Goal: Task Accomplishment & Management: Manage account settings

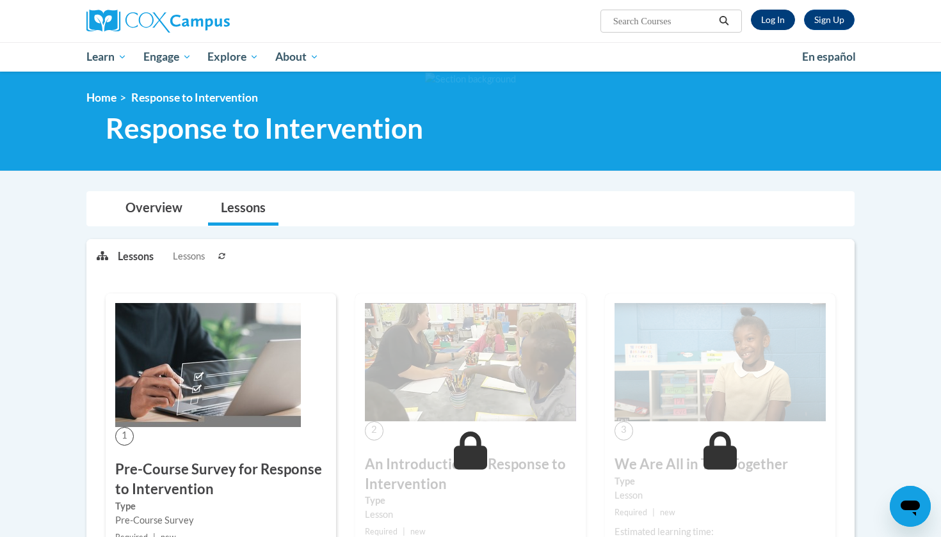
click at [768, 22] on link "Log In" at bounding box center [772, 20] width 44 height 20
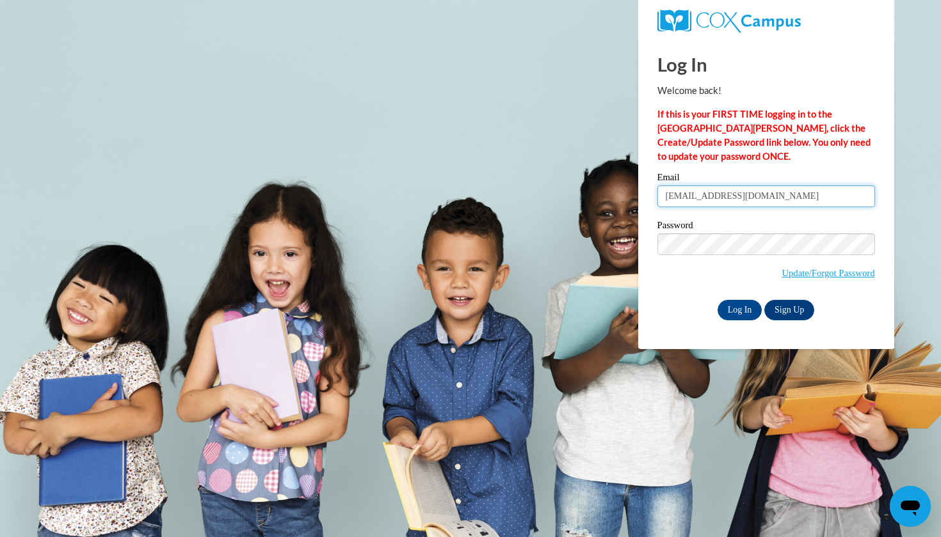
type input "attorr3795@ung.edu"
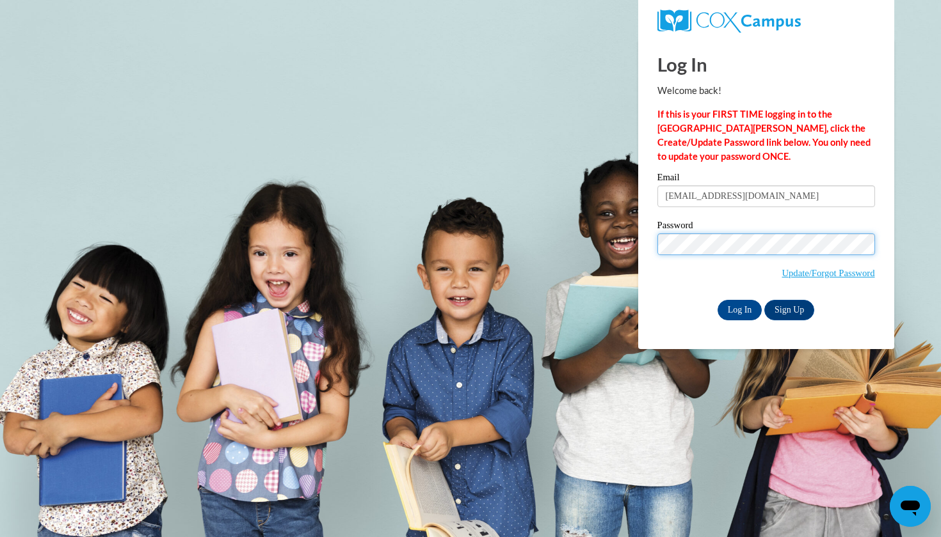
click at [738, 308] on input "Log In" at bounding box center [739, 310] width 45 height 20
click at [726, 308] on input "Log In" at bounding box center [739, 310] width 45 height 20
click at [733, 311] on input "Log In" at bounding box center [739, 310] width 45 height 20
click at [738, 308] on input "Log In" at bounding box center [739, 310] width 45 height 20
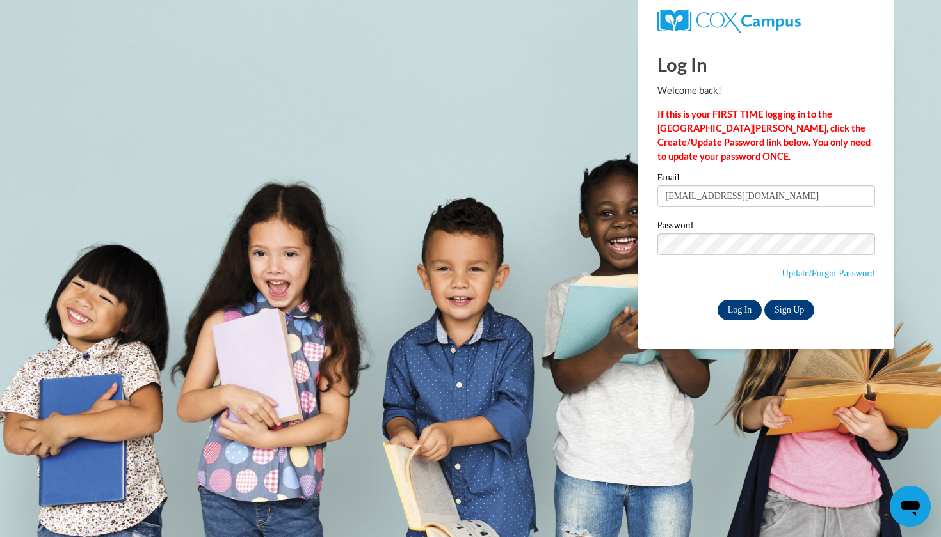
click at [745, 312] on input "Log In" at bounding box center [739, 310] width 45 height 20
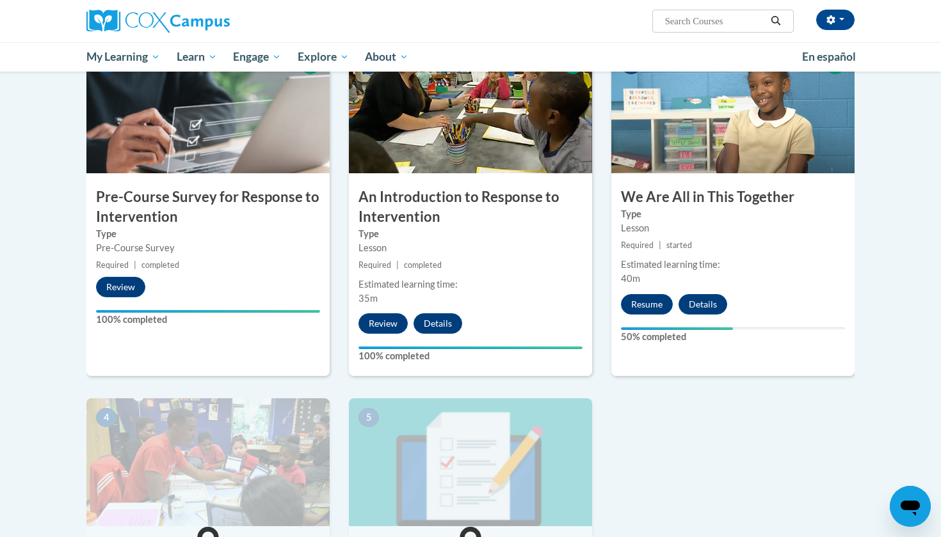
scroll to position [266, 0]
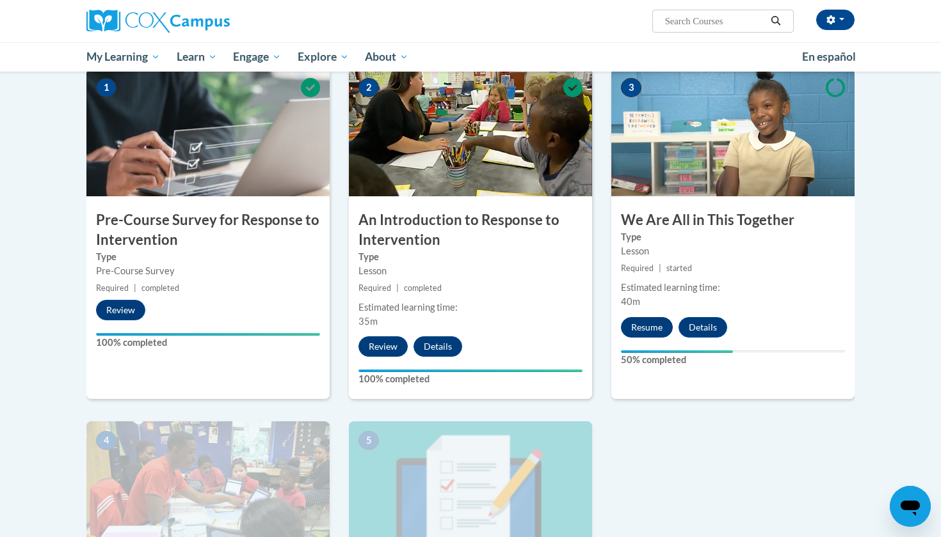
click at [640, 332] on button "Resume" at bounding box center [647, 327] width 52 height 20
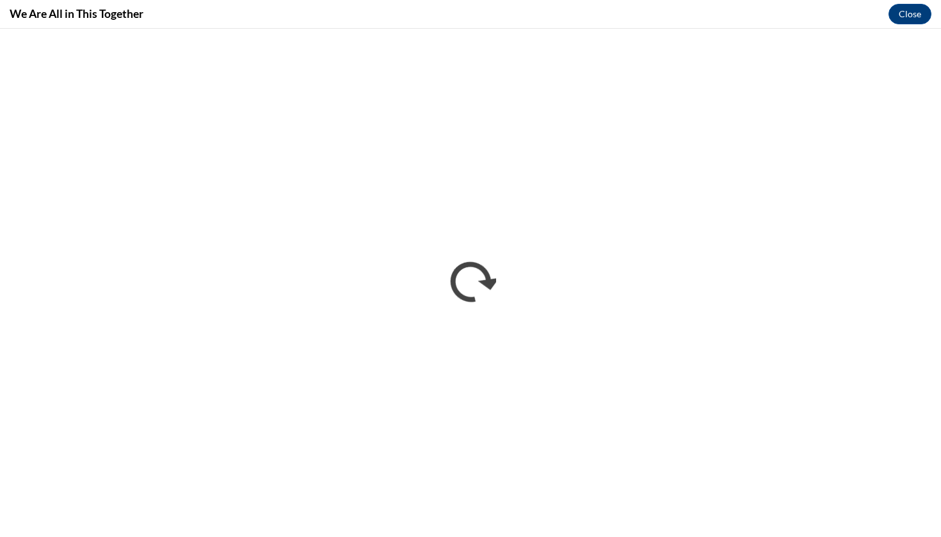
scroll to position [0, 0]
